Goal: Information Seeking & Learning: Find specific fact

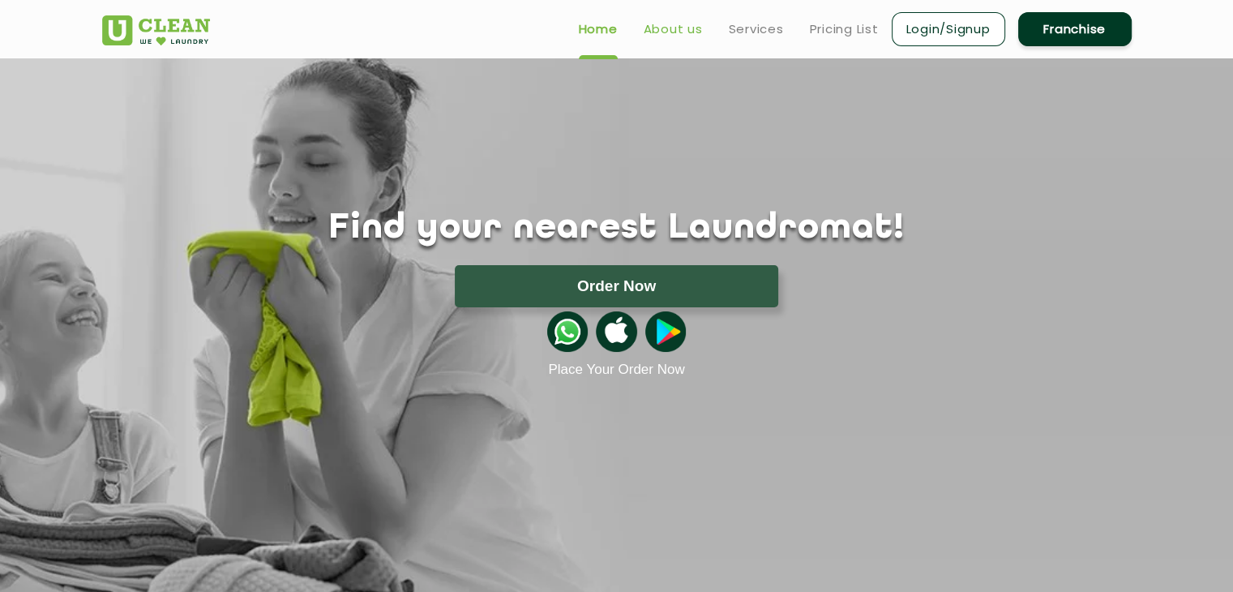
click at [677, 33] on link "About us" at bounding box center [673, 28] width 59 height 19
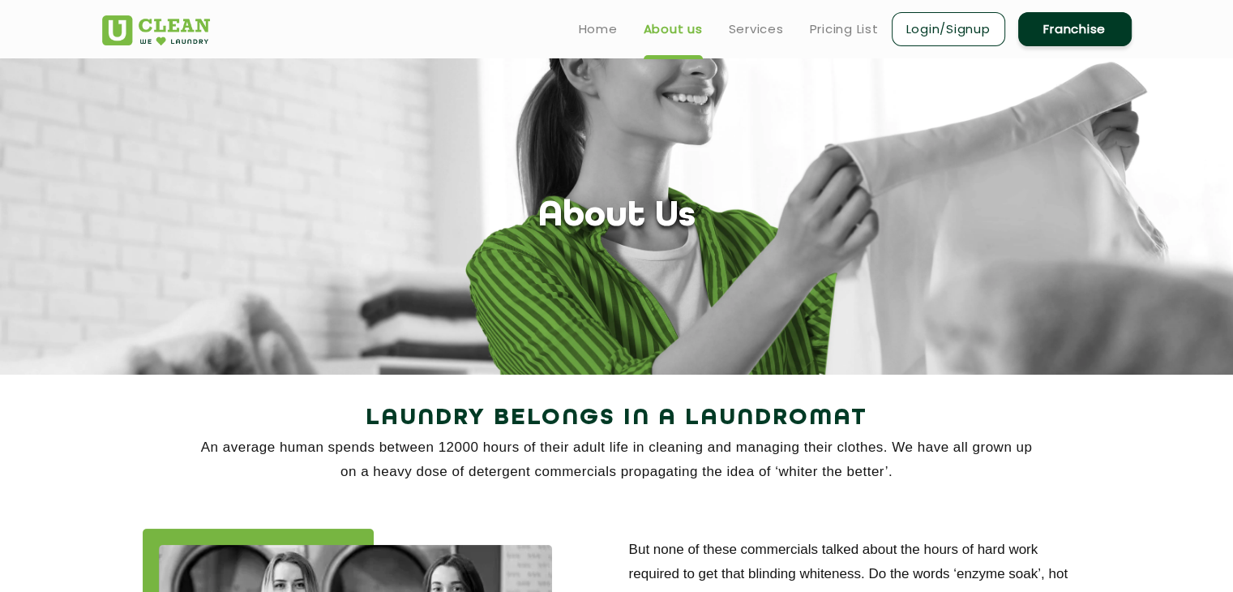
click at [759, 40] on ul "Home About us Services Pricing List Login/Signup Franchise" at bounding box center [849, 29] width 566 height 38
click at [751, 30] on link "Services" at bounding box center [756, 28] width 55 height 19
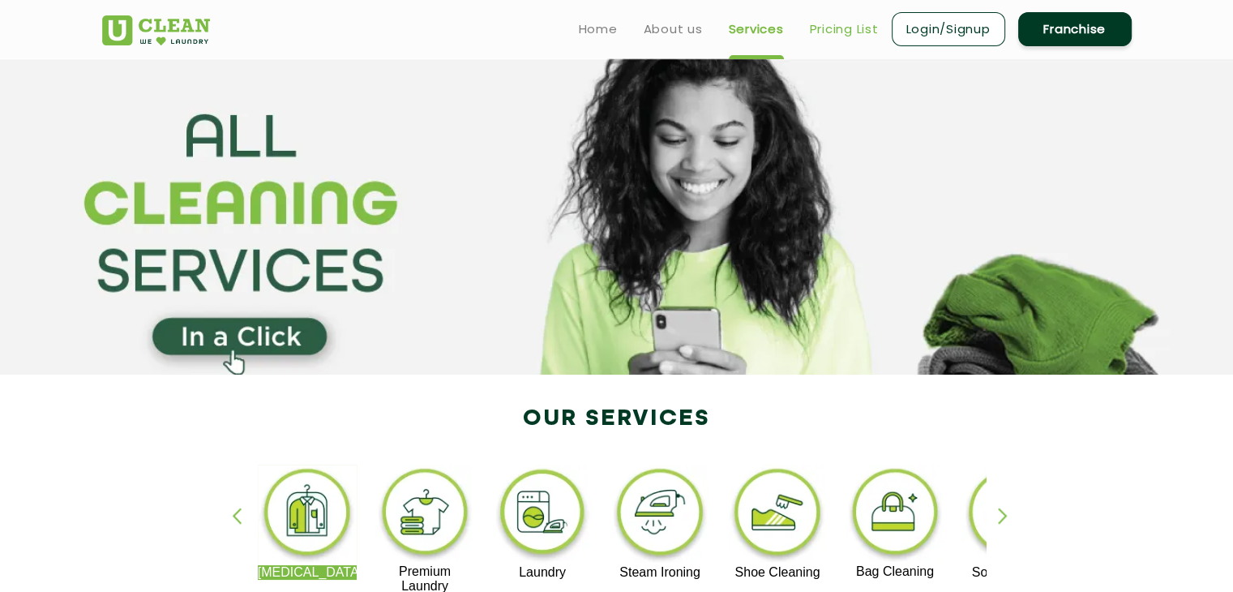
click at [837, 29] on link "Pricing List" at bounding box center [844, 28] width 69 height 19
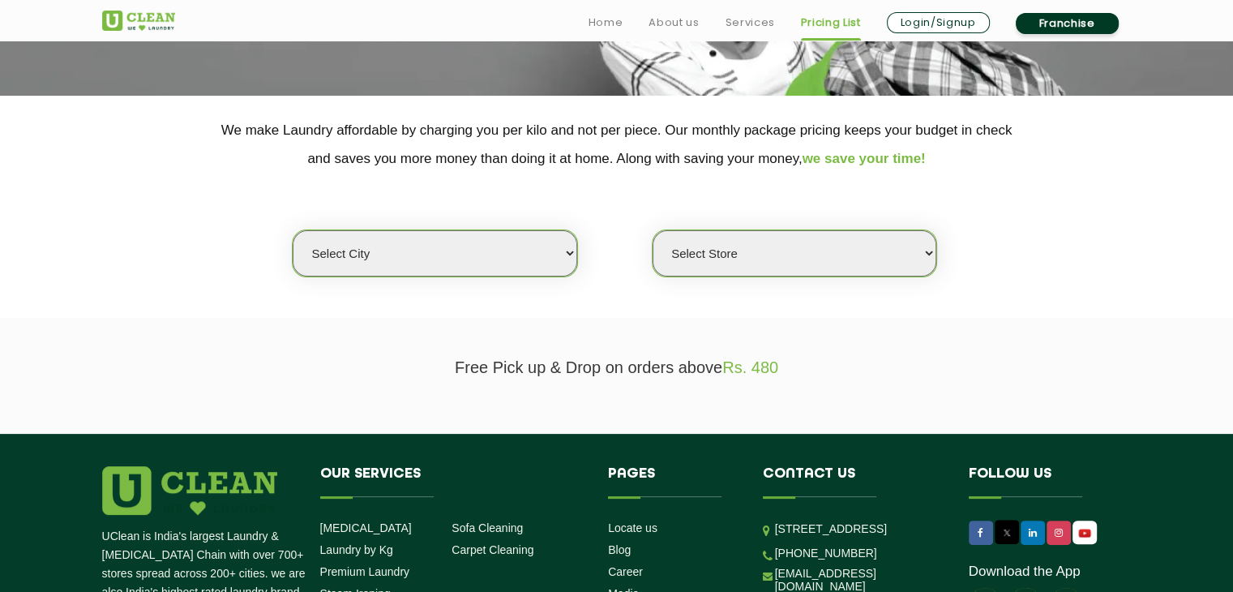
scroll to position [324, 0]
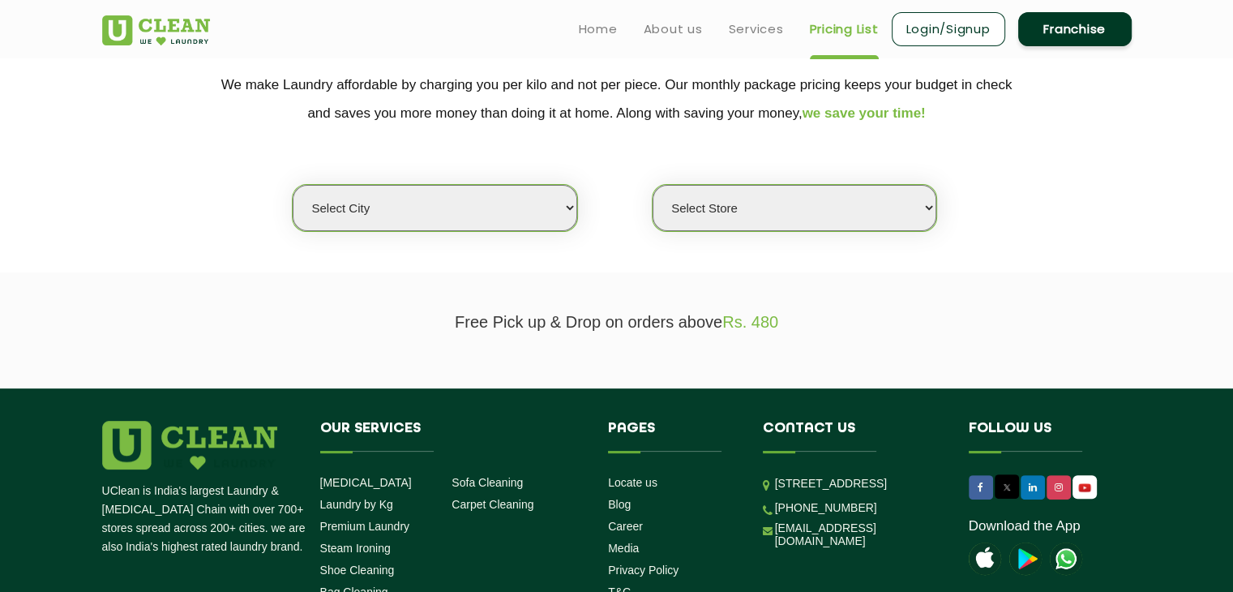
click at [474, 192] on select "Select city [GEOGRAPHIC_DATA] [GEOGRAPHIC_DATA] [GEOGRAPHIC_DATA] [GEOGRAPHIC_D…" at bounding box center [435, 208] width 284 height 46
select select "138"
click at [293, 185] on select "Select city [GEOGRAPHIC_DATA] [GEOGRAPHIC_DATA] [GEOGRAPHIC_DATA] [GEOGRAPHIC_D…" at bounding box center [435, 208] width 284 height 46
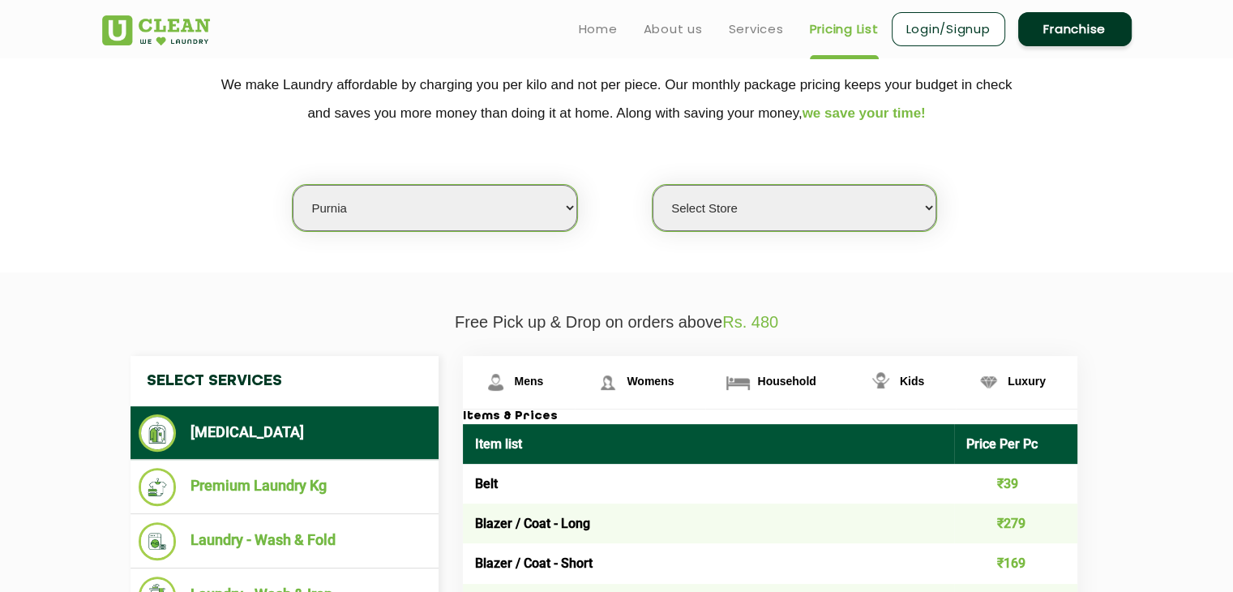
click at [703, 225] on select "Select Store UClean Khiru Chowk [PERSON_NAME] [PERSON_NAME]" at bounding box center [795, 208] width 284 height 46
select select "401"
click at [653, 185] on select "Select Store UClean Khiru Chowk [PERSON_NAME] [PERSON_NAME]" at bounding box center [795, 208] width 284 height 46
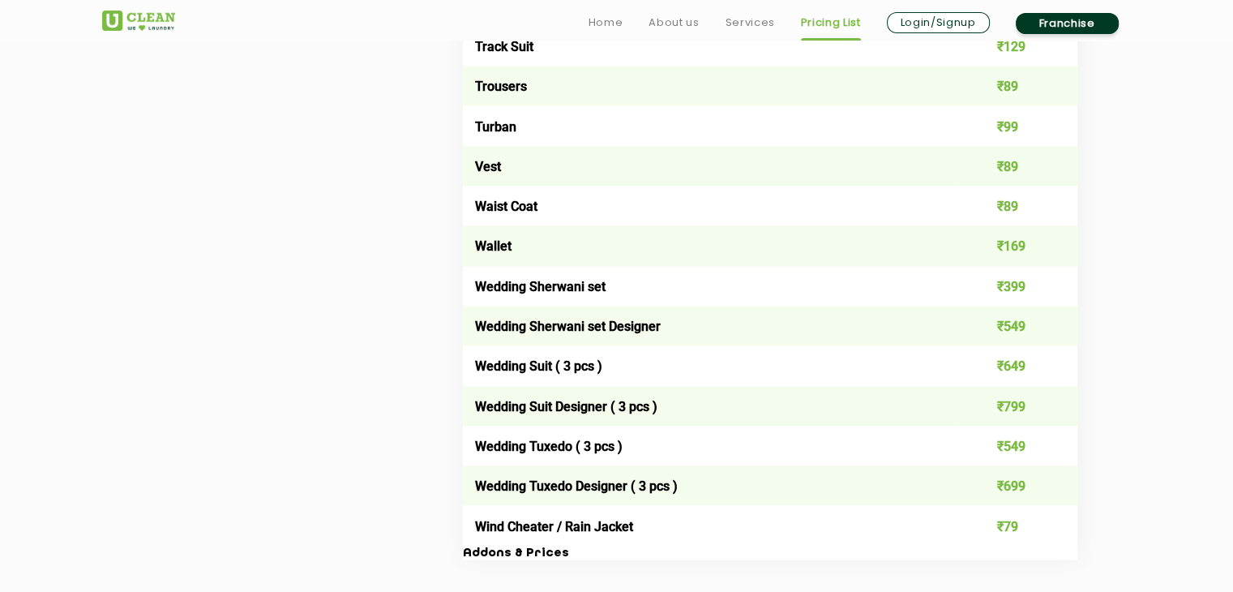
scroll to position [3486, 0]
